Goal: Information Seeking & Learning: Learn about a topic

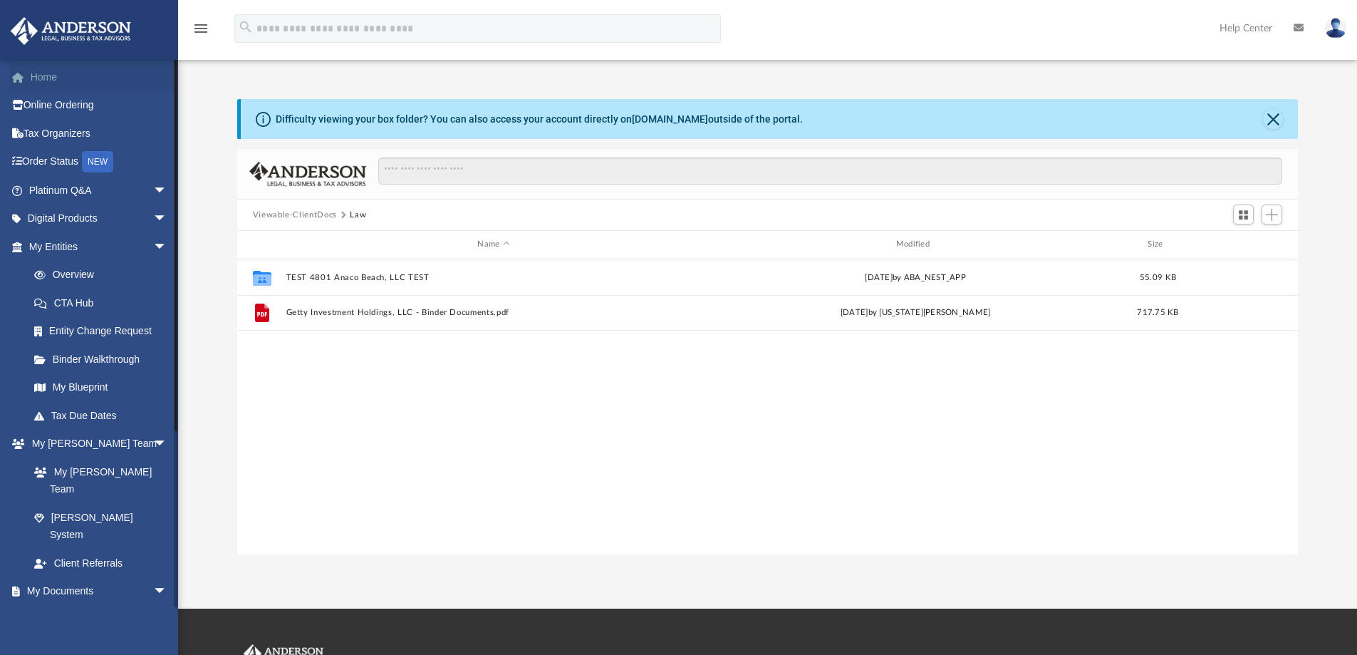
scroll to position [313, 1050]
click at [48, 81] on link "Home" at bounding box center [99, 77] width 179 height 28
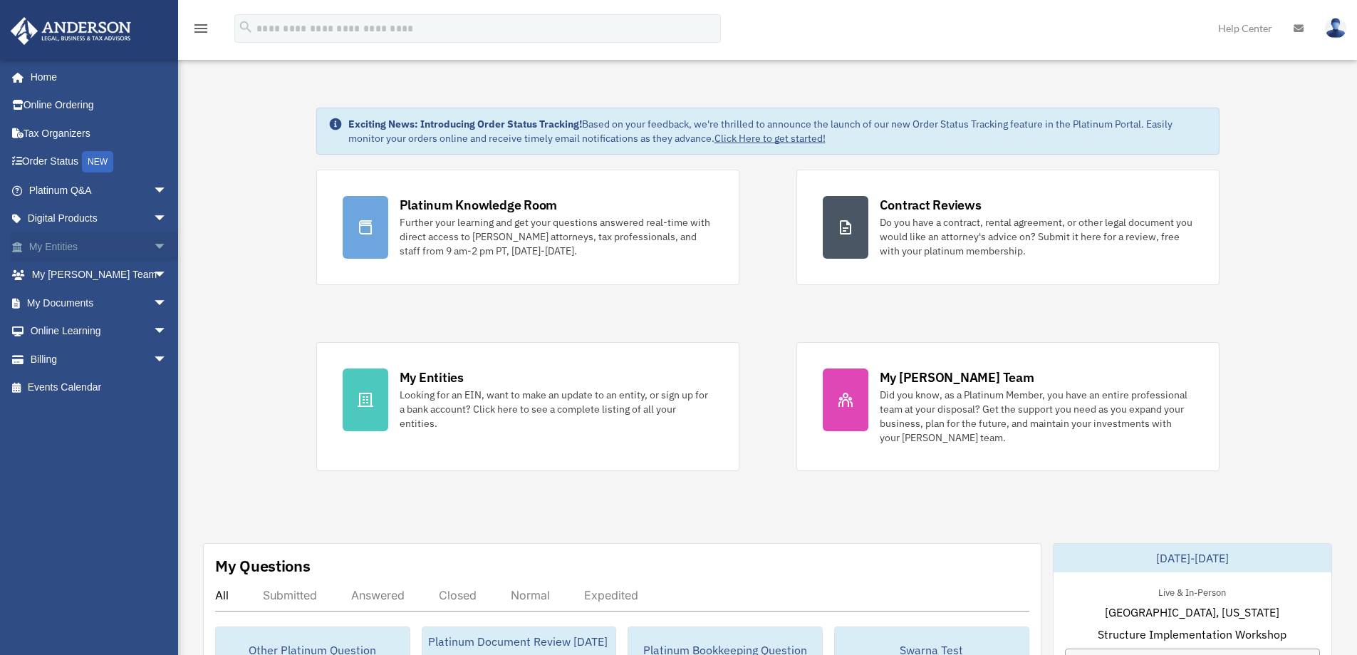
click at [153, 243] on span "arrow_drop_down" at bounding box center [167, 246] width 28 height 29
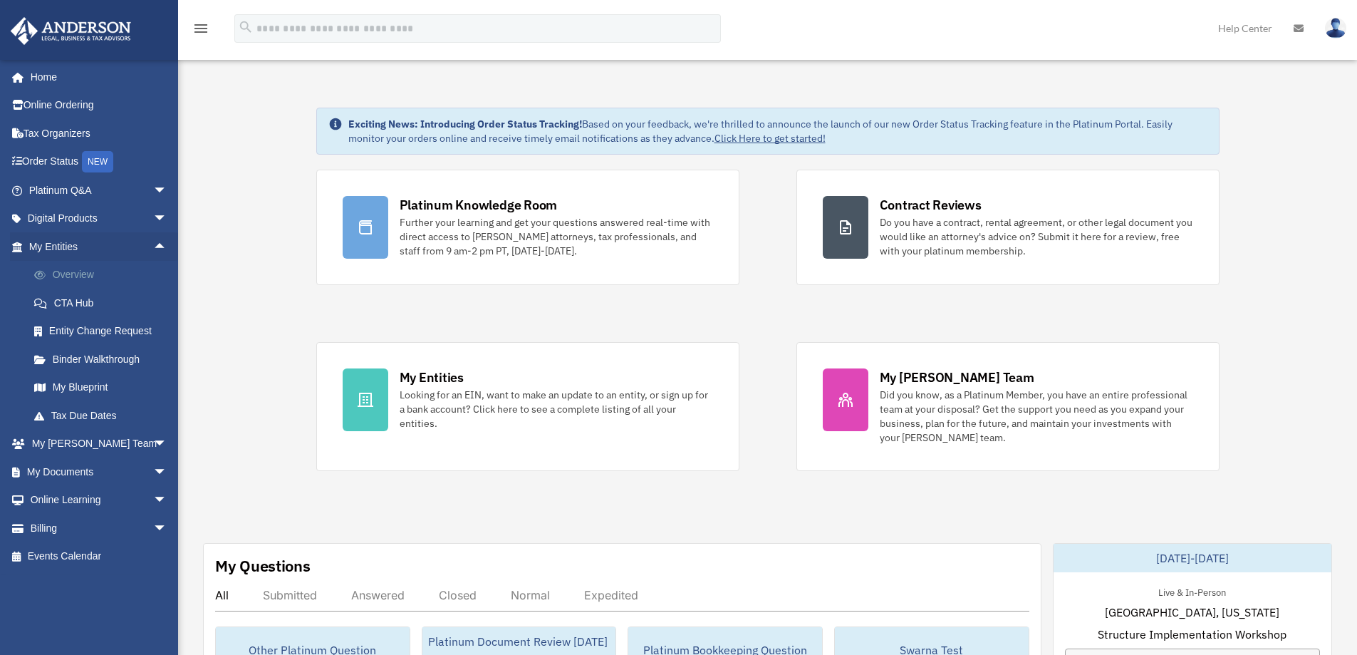
click at [76, 272] on link "Overview" at bounding box center [104, 275] width 169 height 28
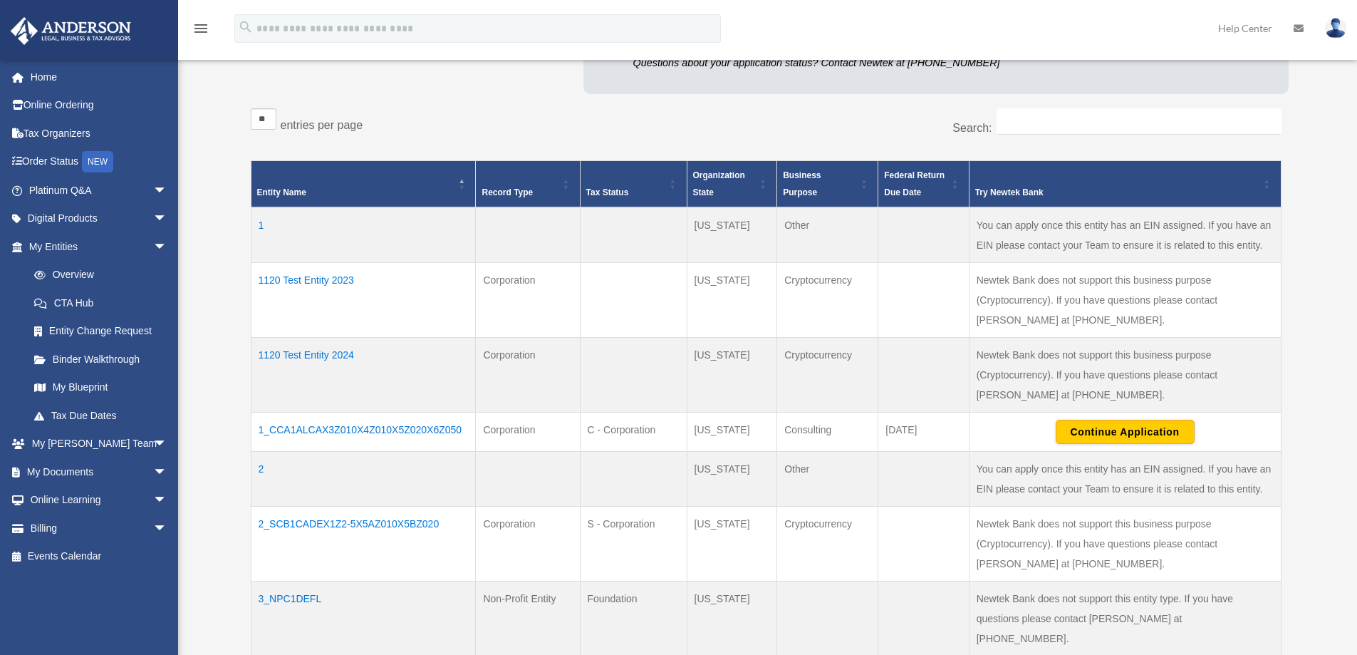
scroll to position [214, 0]
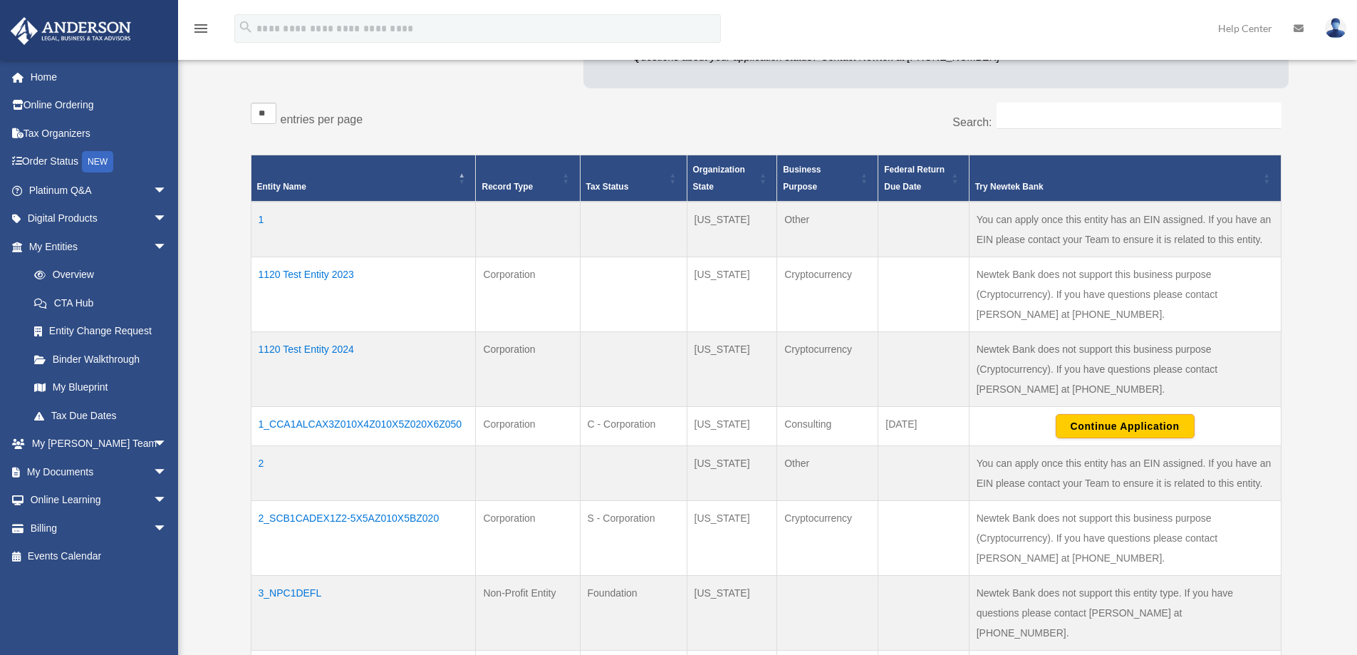
click at [332, 278] on td "1120 Test Entity 2023" at bounding box center [363, 294] width 225 height 75
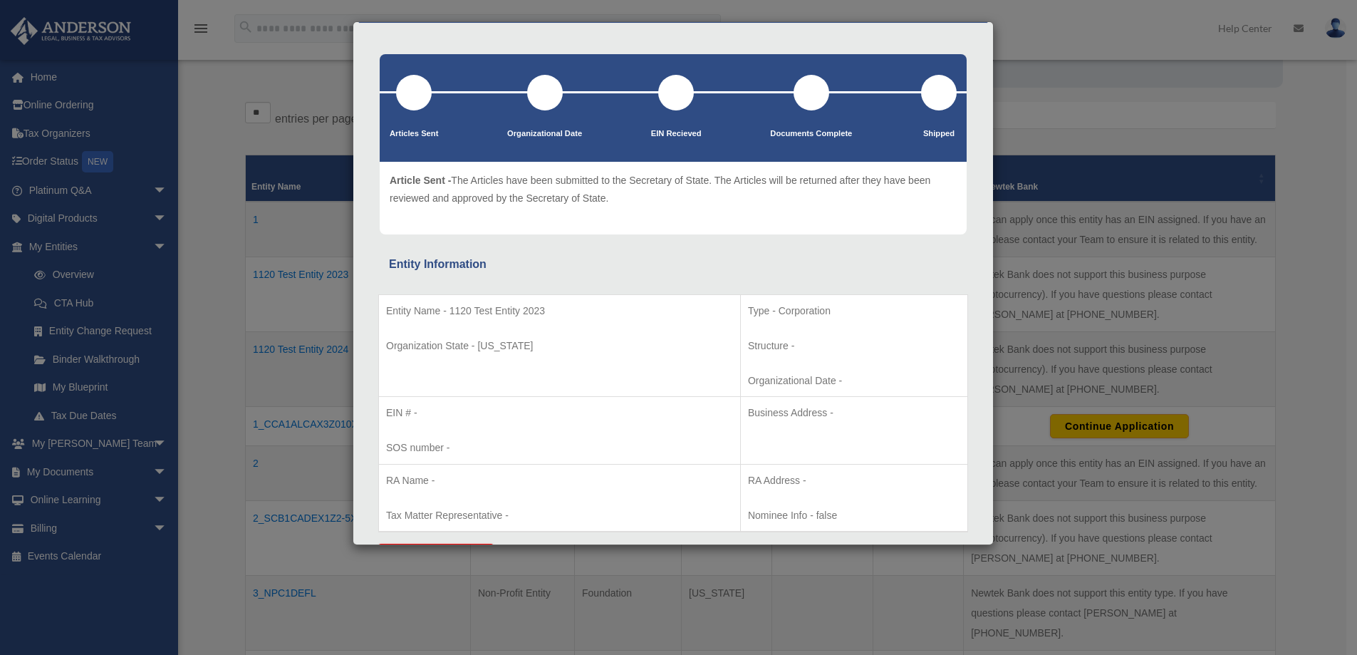
scroll to position [0, 0]
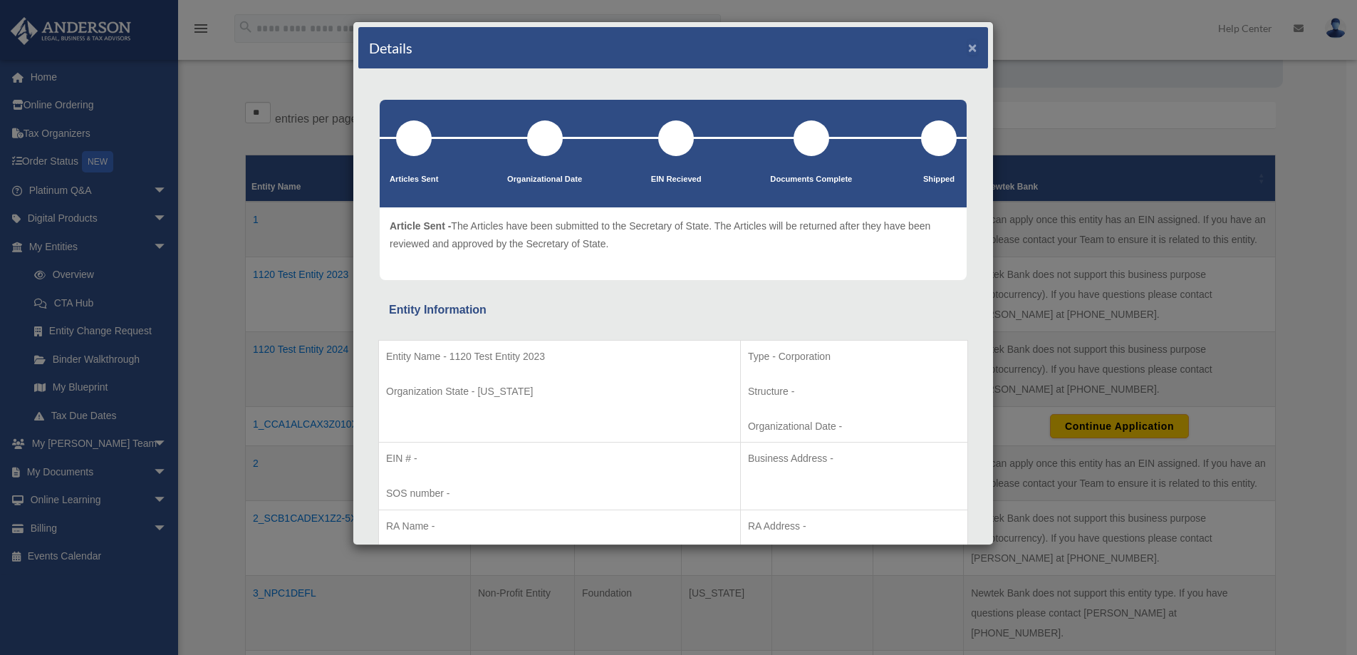
click at [968, 48] on button "×" at bounding box center [972, 47] width 9 height 15
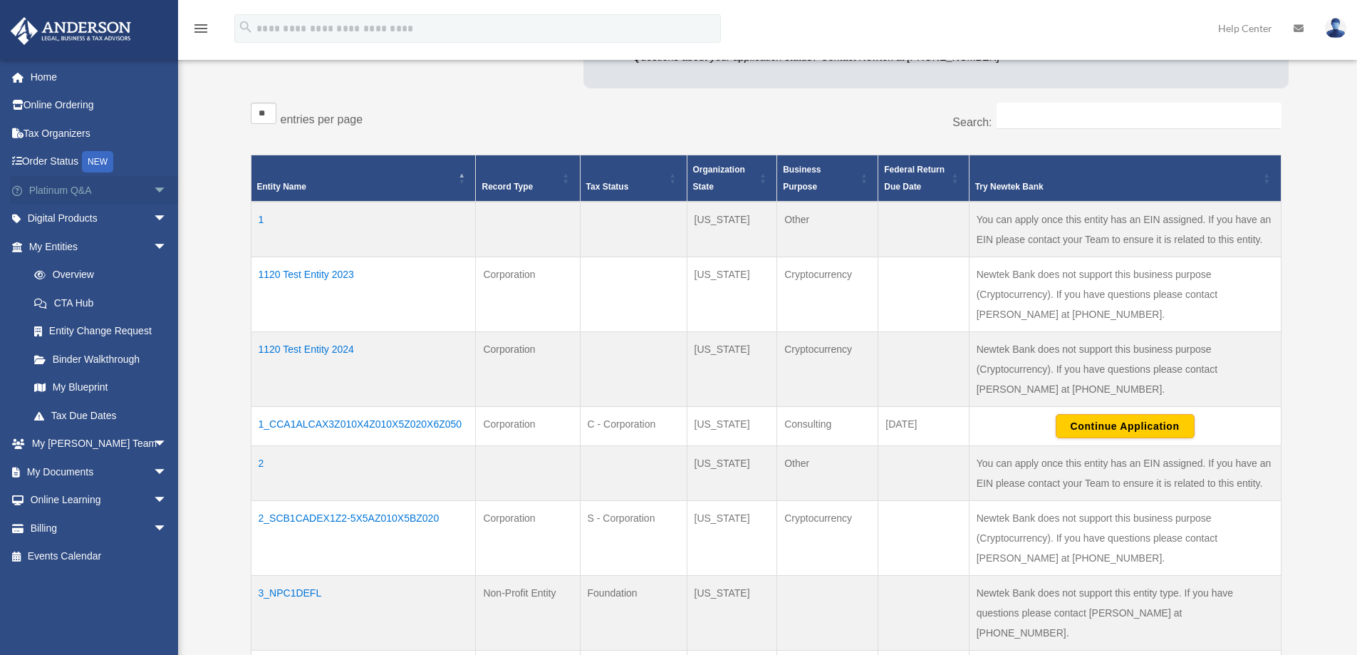
click at [153, 189] on span "arrow_drop_down" at bounding box center [167, 190] width 28 height 29
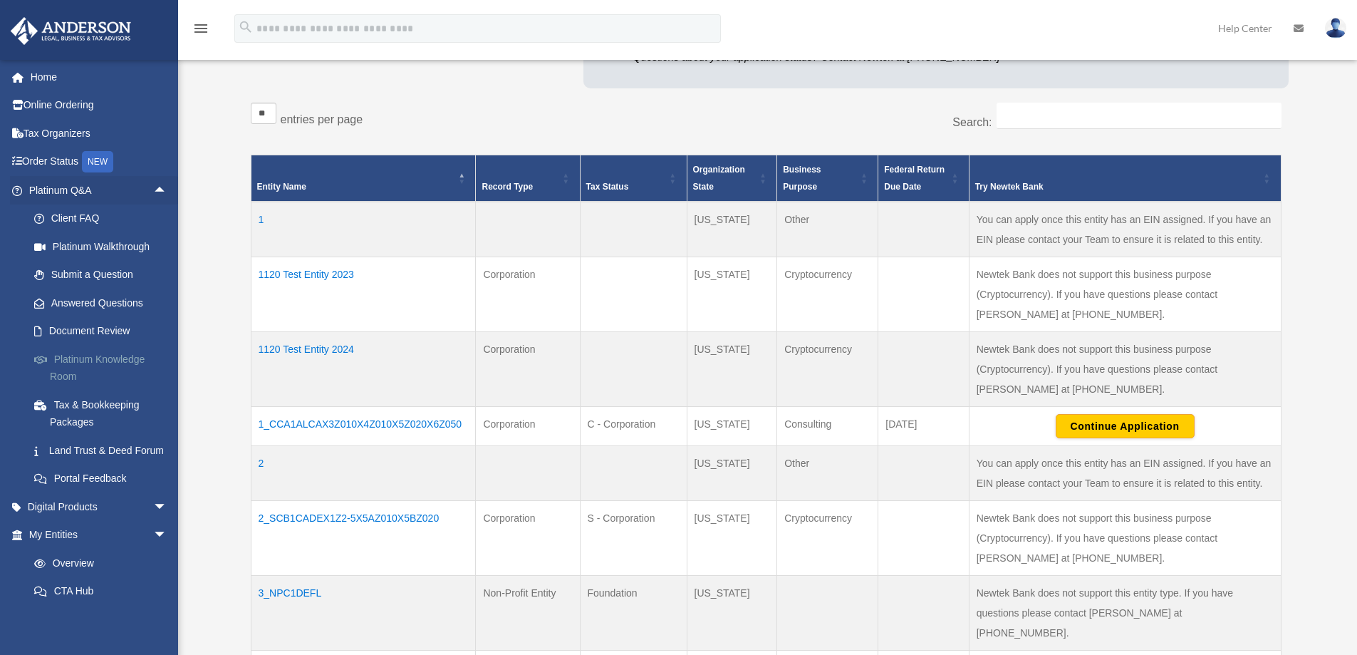
click at [105, 358] on link "Platinum Knowledge Room" at bounding box center [104, 368] width 169 height 46
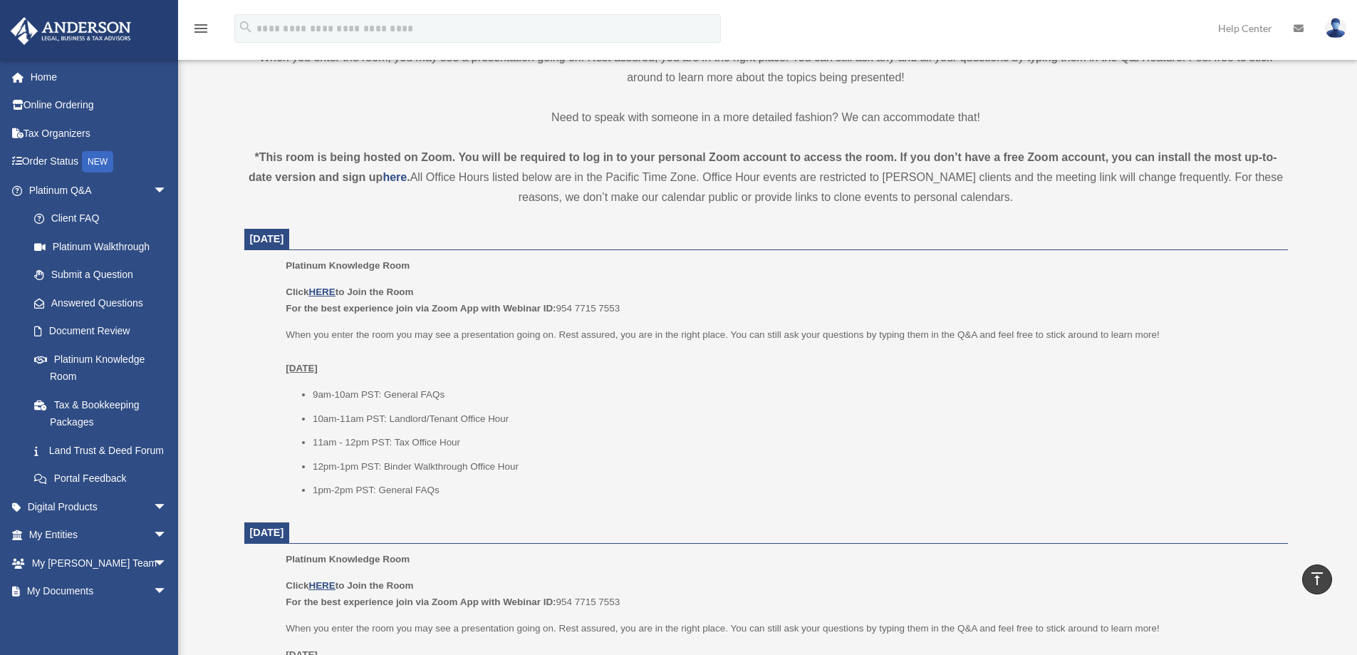
scroll to position [427, 0]
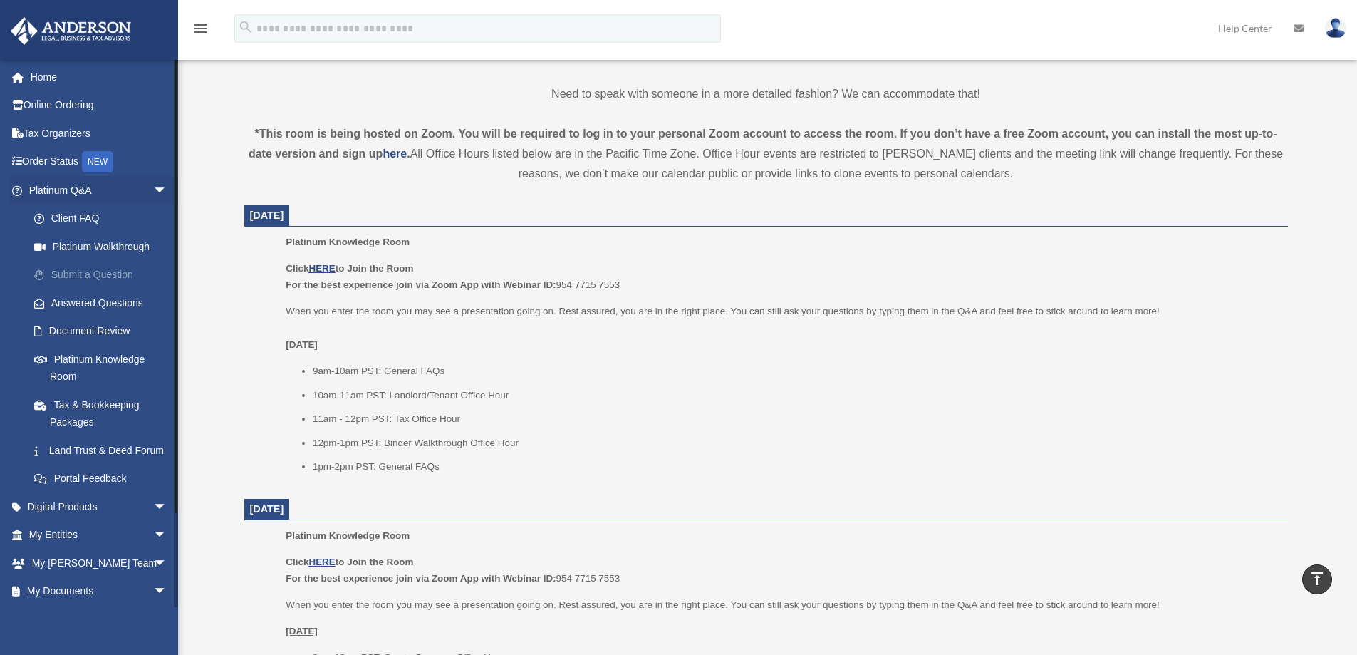
click at [93, 272] on link "Submit a Question" at bounding box center [104, 275] width 169 height 28
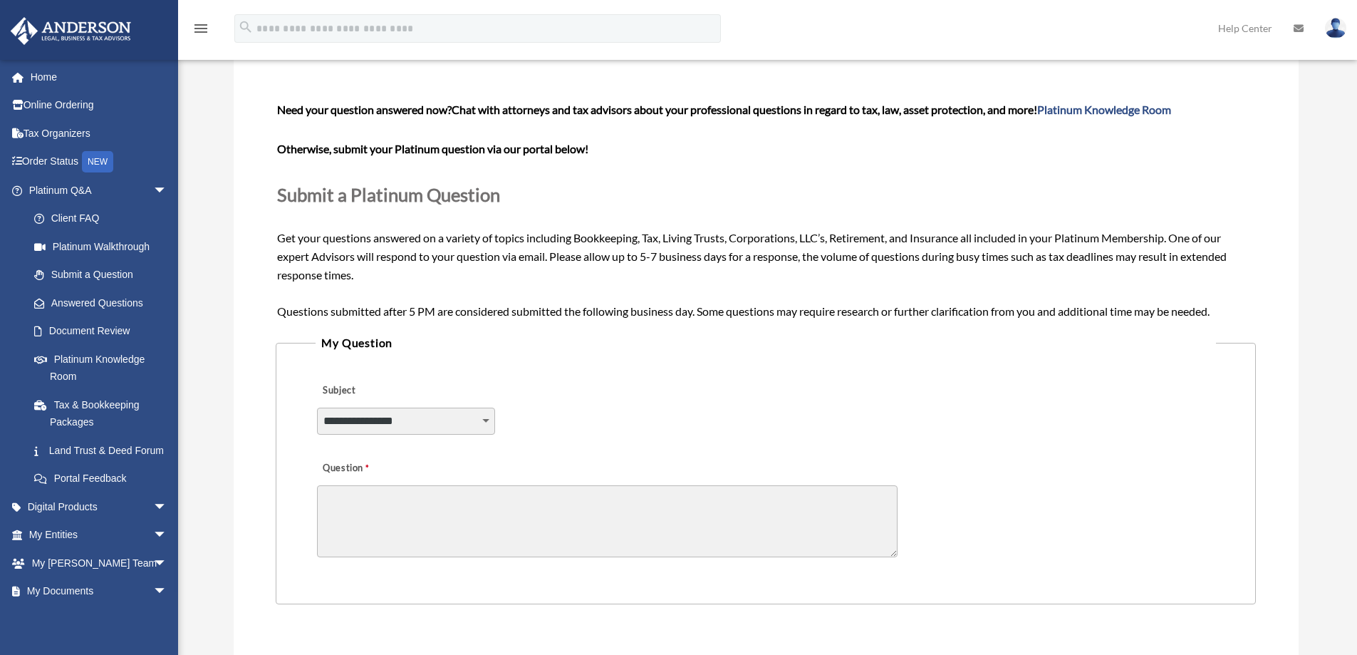
scroll to position [142, 0]
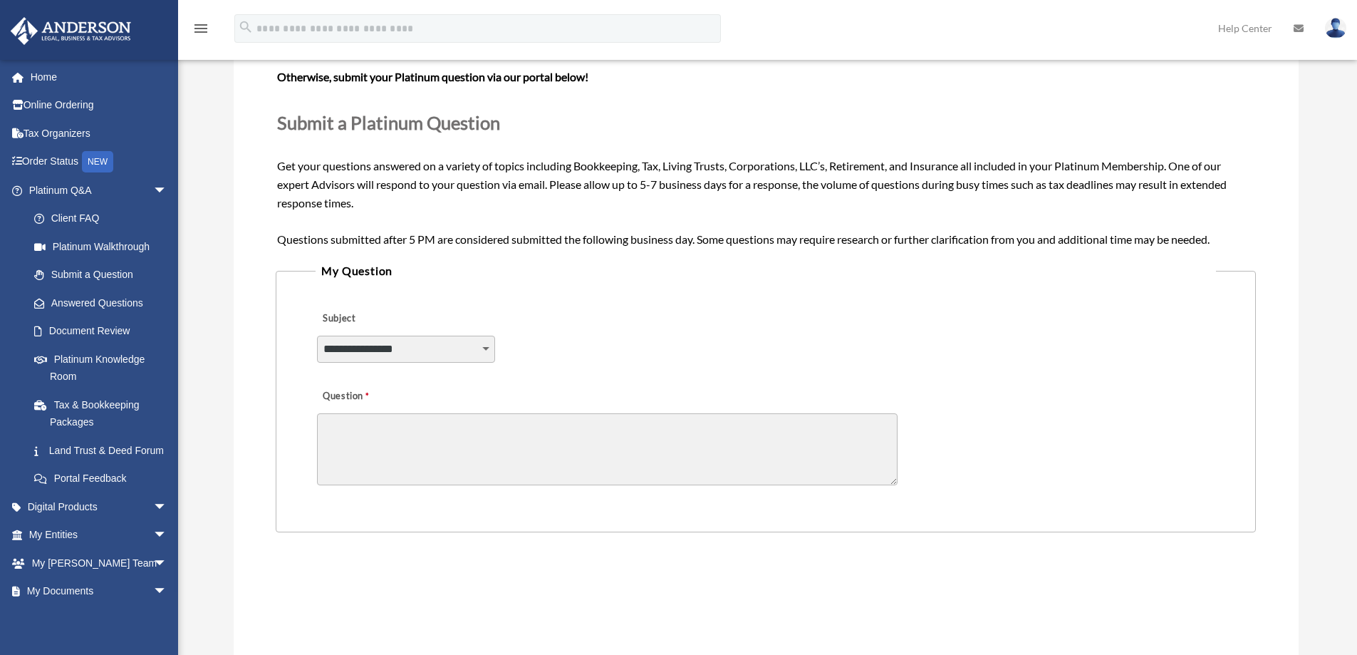
click at [537, 441] on textarea "Question" at bounding box center [607, 449] width 581 height 72
click at [89, 330] on link "Document Review" at bounding box center [104, 331] width 169 height 28
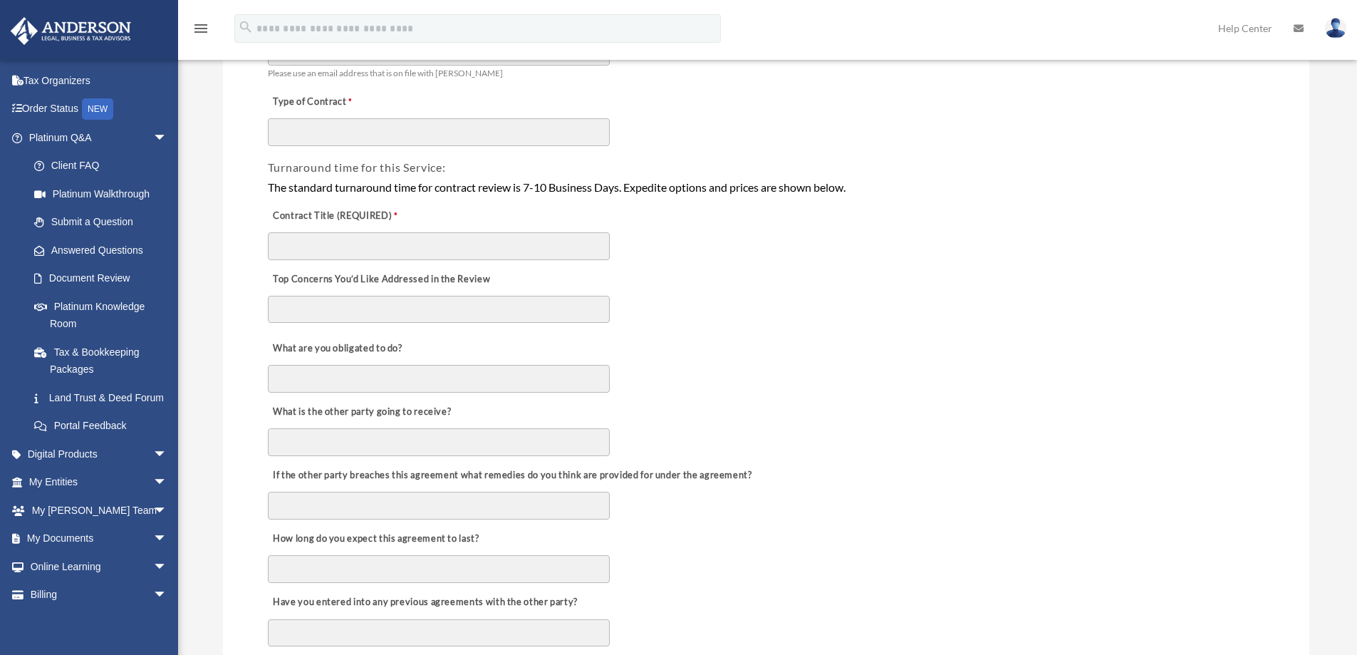
scroll to position [103, 0]
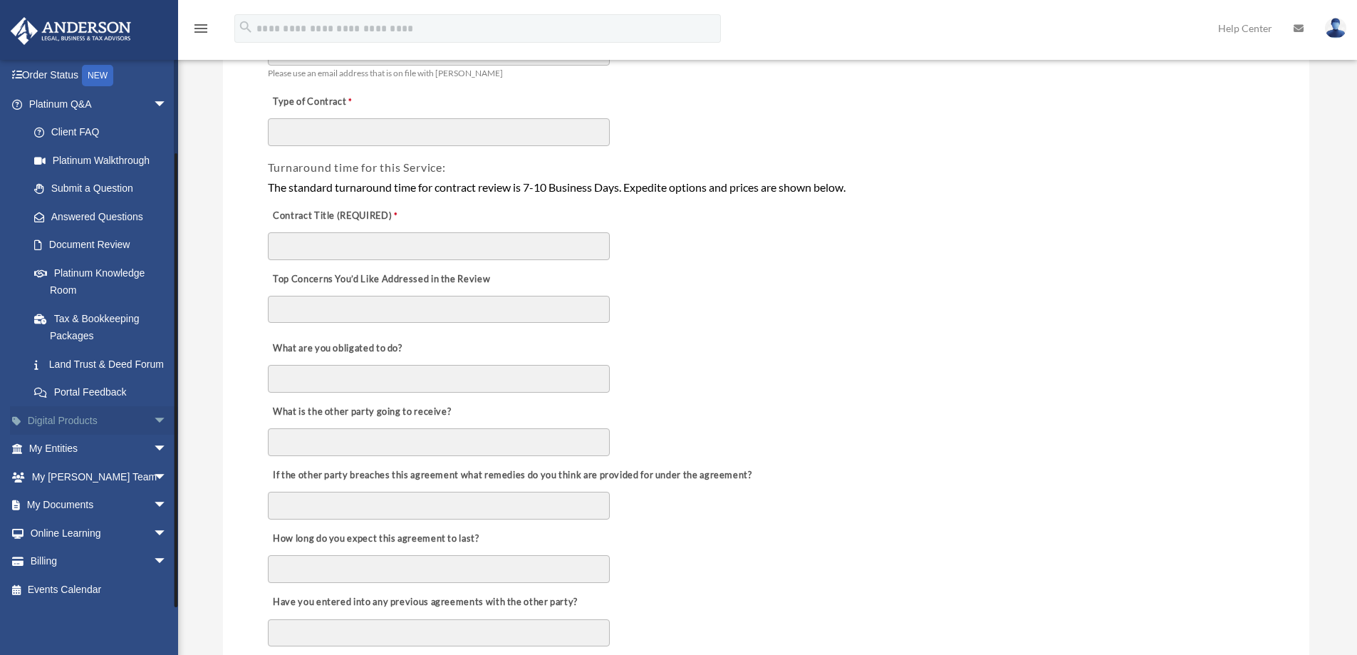
click at [153, 417] on span "arrow_drop_down" at bounding box center [167, 420] width 28 height 29
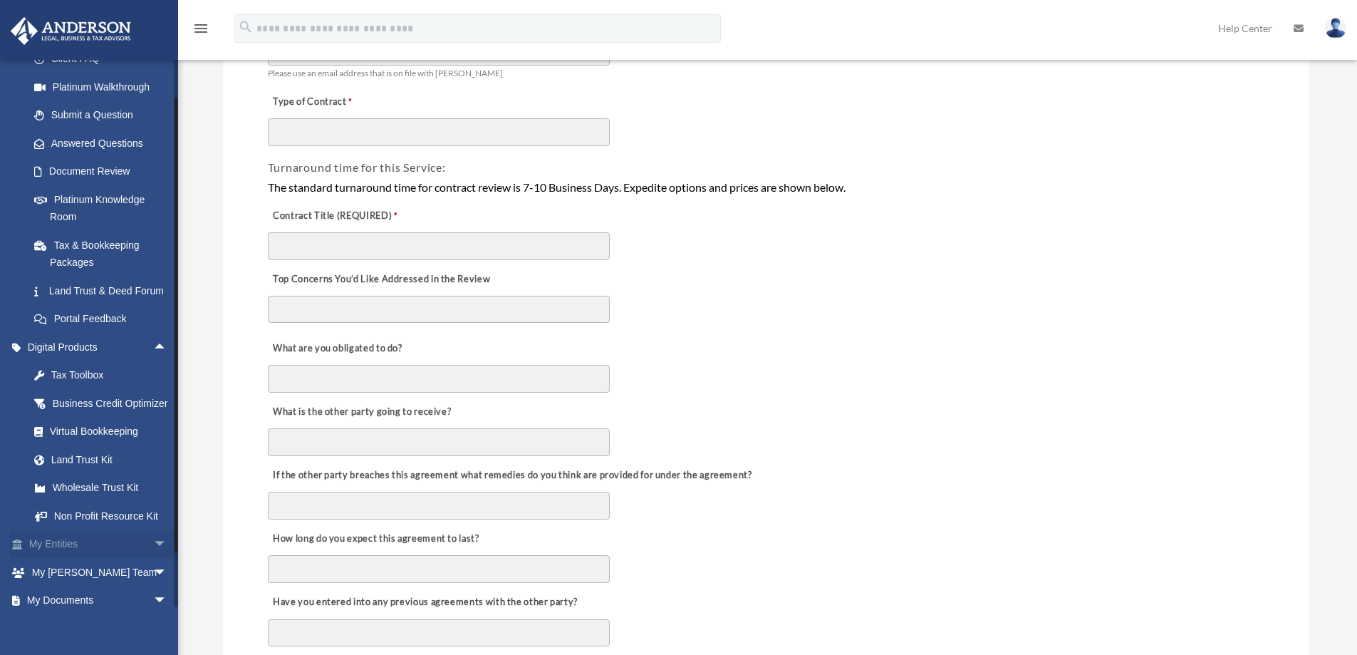
scroll to position [246, 0]
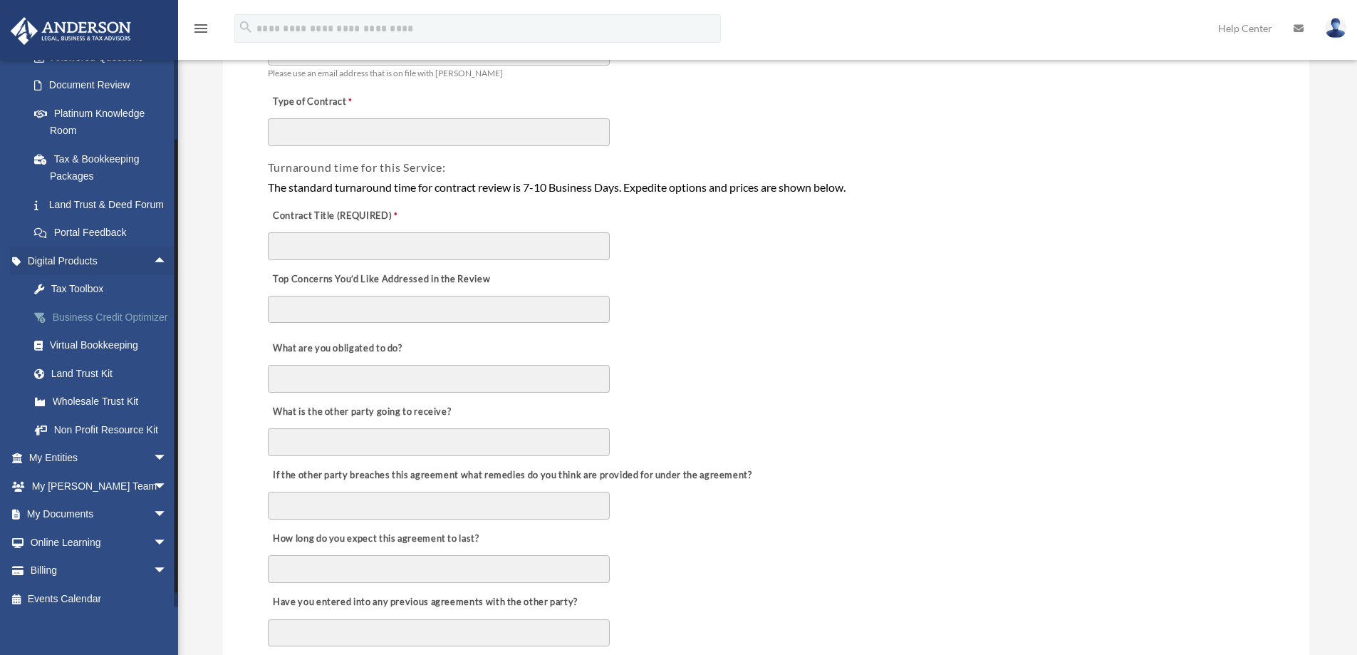
click at [66, 326] on div "Business Credit Optimizer" at bounding box center [110, 317] width 121 height 18
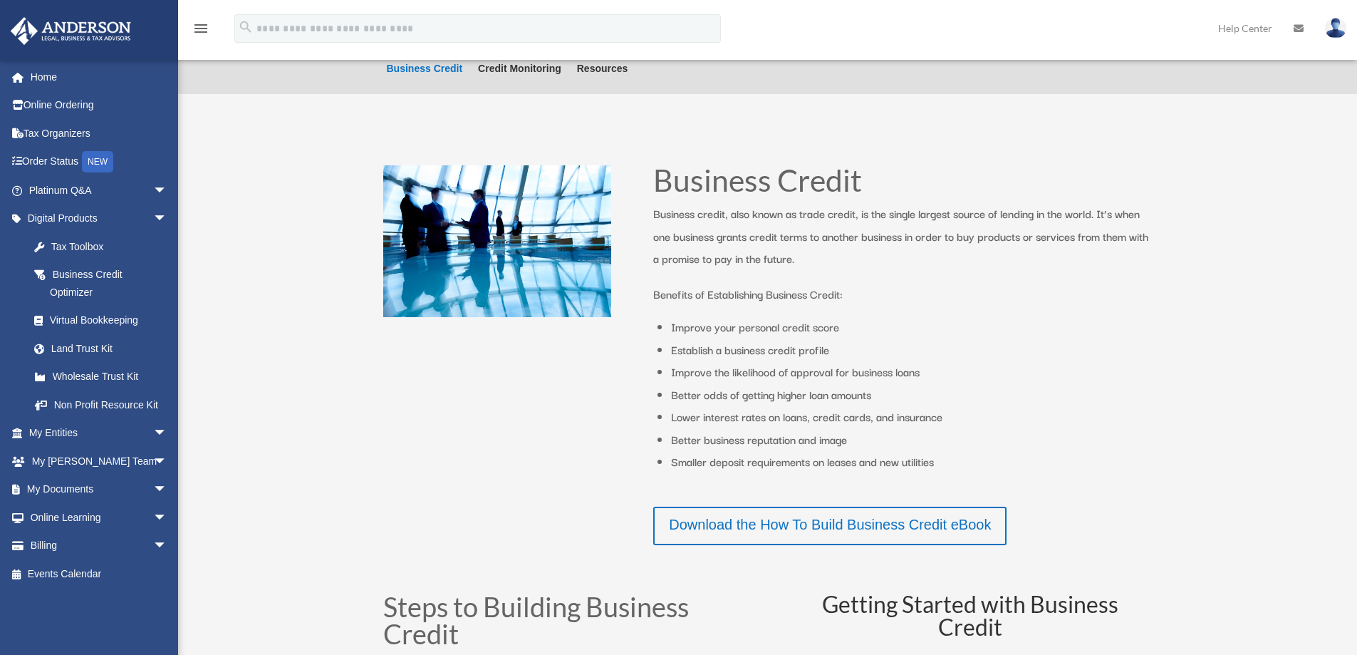
scroll to position [356, 0]
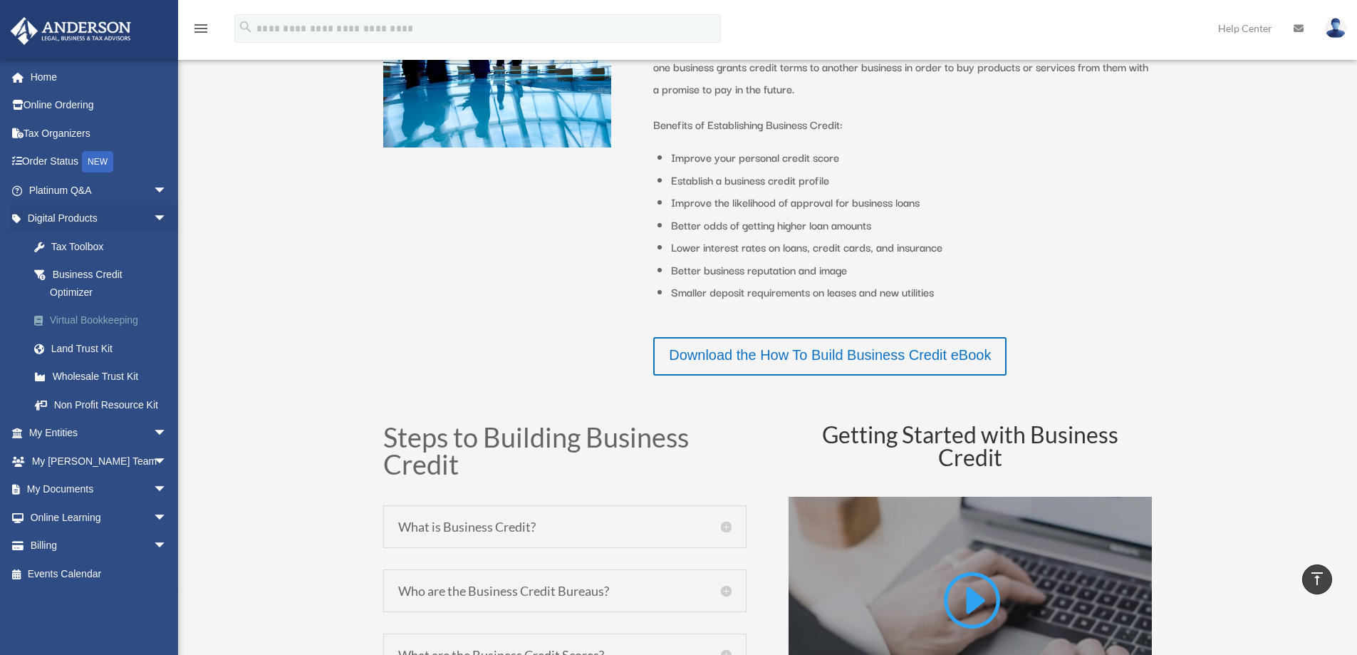
click at [74, 322] on div "Virtual Bookkeeping" at bounding box center [110, 320] width 121 height 18
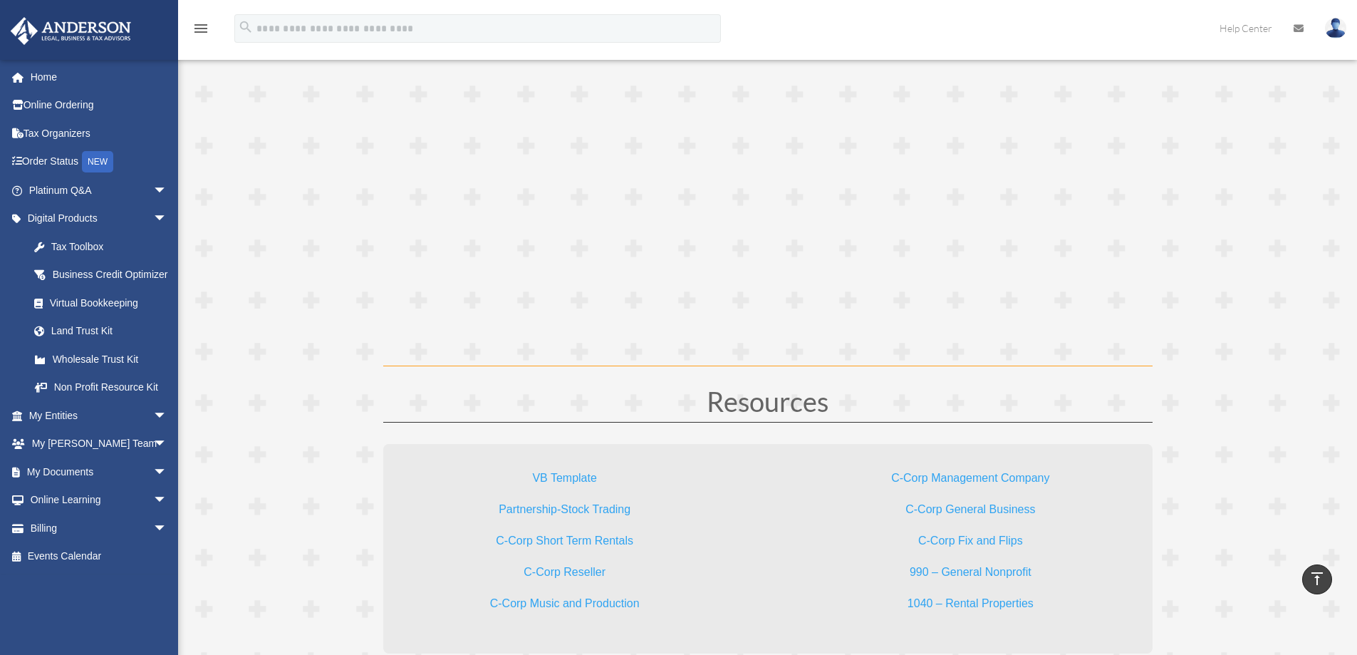
scroll to position [3963, 0]
